Goal: Check status: Check status

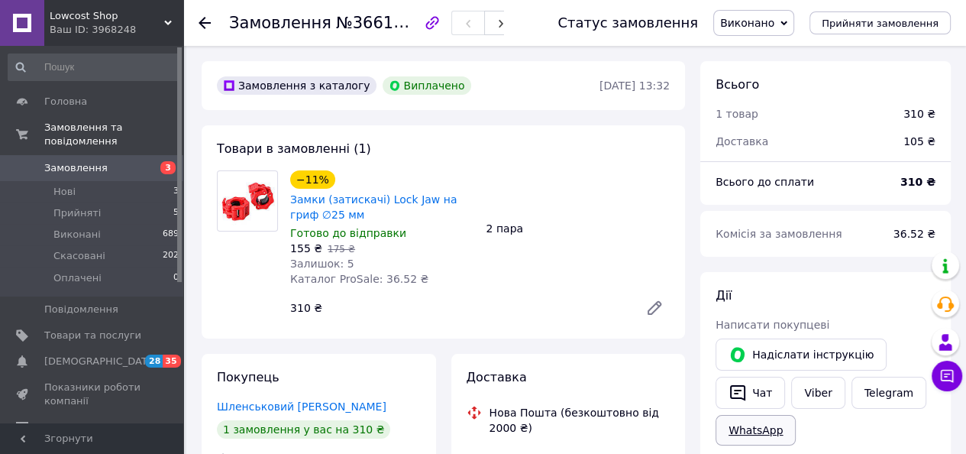
scroll to position [76, 0]
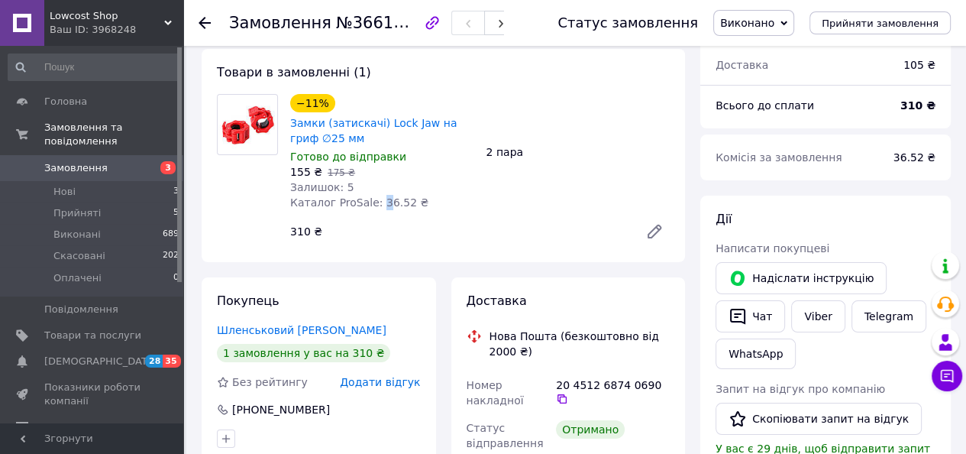
click at [377, 208] on span "Каталог ProSale: 36.52 ₴" at bounding box center [359, 202] width 138 height 12
click at [397, 206] on span "Каталог ProSale: 36.52 ₴" at bounding box center [359, 202] width 138 height 12
click at [399, 205] on span "Каталог ProSale: 36.52 ₴" at bounding box center [359, 202] width 138 height 12
click at [399, 206] on span "Каталог ProSale: 36.52 ₴" at bounding box center [359, 202] width 138 height 12
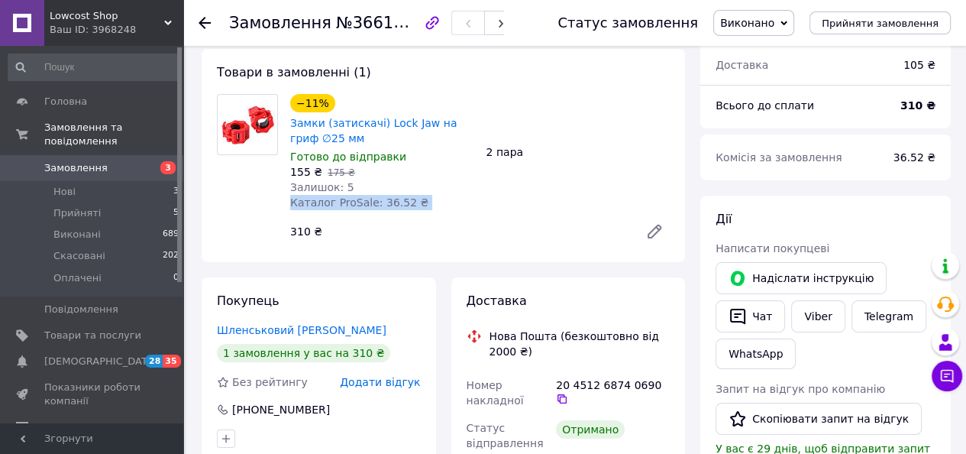
click at [395, 209] on span "Каталог ProSale: 36.52 ₴" at bounding box center [359, 202] width 138 height 12
click at [382, 193] on div "−11% Замки (затискачі) Lock Jaw на гриф ∅25 мм Готово до відправки 155 ₴   175 …" at bounding box center [382, 152] width 196 height 122
click at [381, 203] on span "Каталог ProSale: 36.52 ₴" at bounding box center [359, 202] width 138 height 12
drag, startPoint x: 373, startPoint y: 200, endPoint x: 384, endPoint y: 200, distance: 10.7
click at [383, 200] on span "Каталог ProSale: 36.52 ₴" at bounding box center [359, 202] width 138 height 12
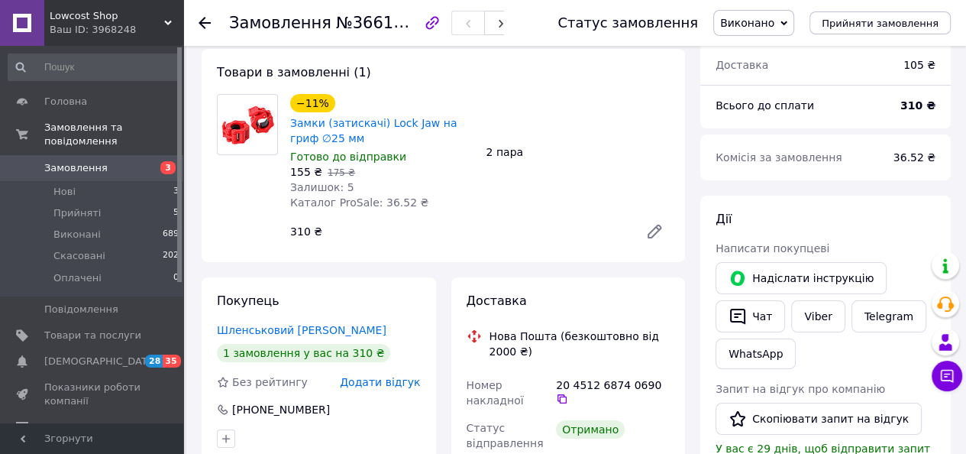
click at [396, 212] on div "−11% Замки (затискачі) Lock Jaw на гриф ∅25 мм Готово до відправки 155 ₴   175 …" at bounding box center [382, 152] width 196 height 122
drag, startPoint x: 397, startPoint y: 206, endPoint x: 373, endPoint y: 201, distance: 24.9
click at [373, 201] on span "Каталог ProSale: 36.52 ₴" at bounding box center [359, 202] width 138 height 12
copy span "36.52"
